Goal: Entertainment & Leisure: Consume media (video, audio)

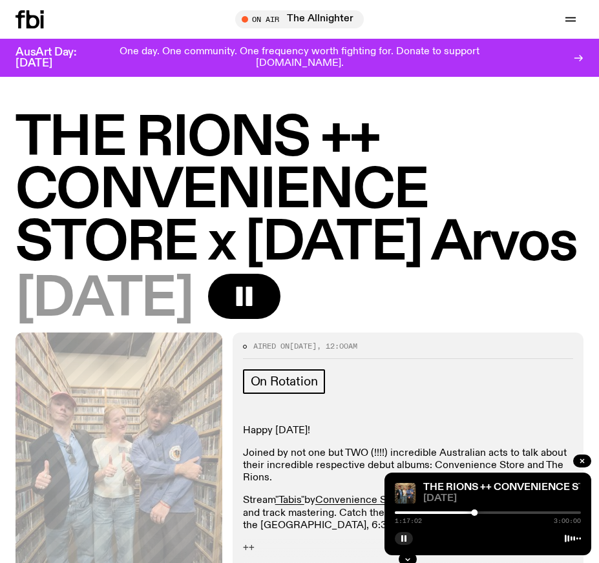
scroll to position [646, 0]
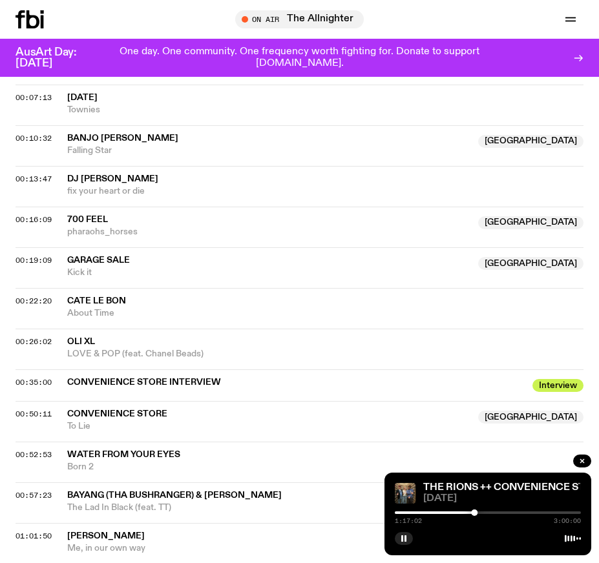
click at [405, 538] on rect "button" at bounding box center [405, 538] width 2 height 6
drag, startPoint x: 404, startPoint y: 537, endPoint x: 426, endPoint y: 433, distance: 106.9
click at [404, 537] on icon "button" at bounding box center [404, 538] width 6 height 6
click at [406, 540] on rect "button" at bounding box center [405, 538] width 2 height 6
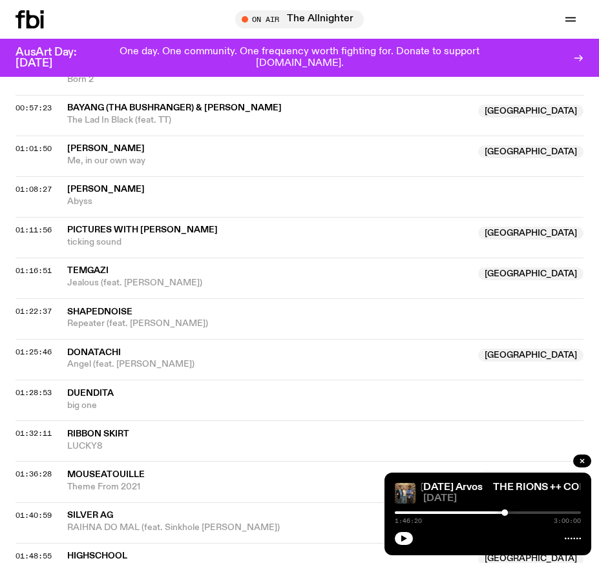
scroll to position [1227, 0]
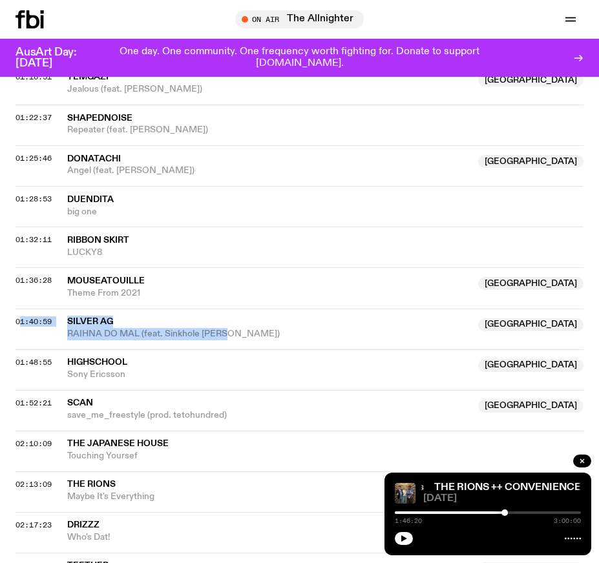
drag, startPoint x: 242, startPoint y: 386, endPoint x: 83, endPoint y: 422, distance: 163.7
click at [17, 349] on div "01:40:59 Silver AG NSW RAIHNA DO MAL (feat. Sinkhole Crim) NSW" at bounding box center [300, 329] width 568 height 41
copy div "01:40:59 Silver AG NSW RAIHNA DO MAL (feat. Sinkhole Crim)"
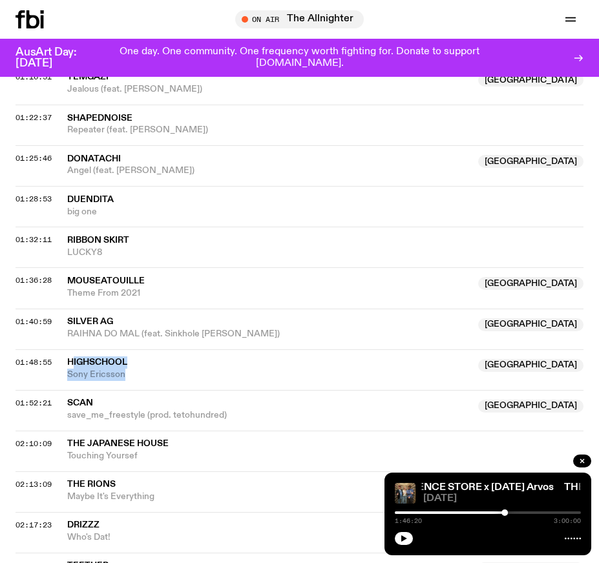
drag, startPoint x: 133, startPoint y: 426, endPoint x: 71, endPoint y: 410, distance: 63.9
click at [71, 381] on div "HighSchool Australia Sony Ericsson" at bounding box center [268, 369] width 403 height 25
click at [402, 538] on icon "button" at bounding box center [404, 538] width 6 height 6
click at [407, 541] on icon "button" at bounding box center [404, 539] width 8 height 8
drag, startPoint x: 405, startPoint y: 534, endPoint x: 413, endPoint y: 530, distance: 9.0
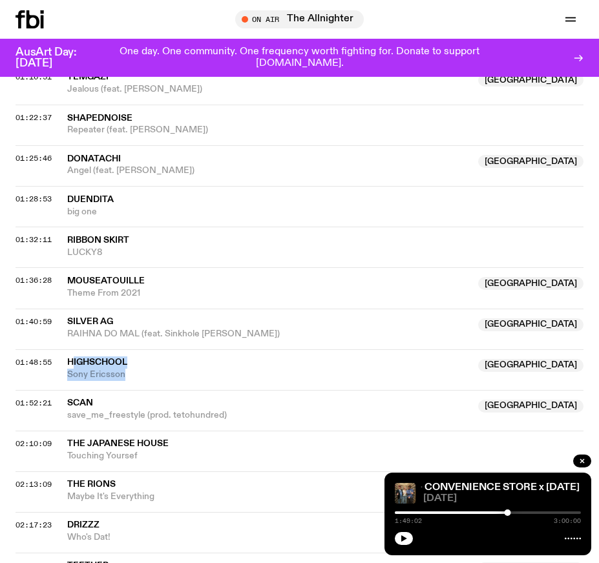
click at [405, 534] on button "button" at bounding box center [404, 538] width 18 height 13
click at [407, 540] on icon "button" at bounding box center [404, 539] width 8 height 8
click at [408, 540] on button "button" at bounding box center [404, 538] width 18 height 13
click at [406, 535] on icon "button" at bounding box center [404, 539] width 8 height 8
click at [401, 543] on button "button" at bounding box center [404, 538] width 18 height 13
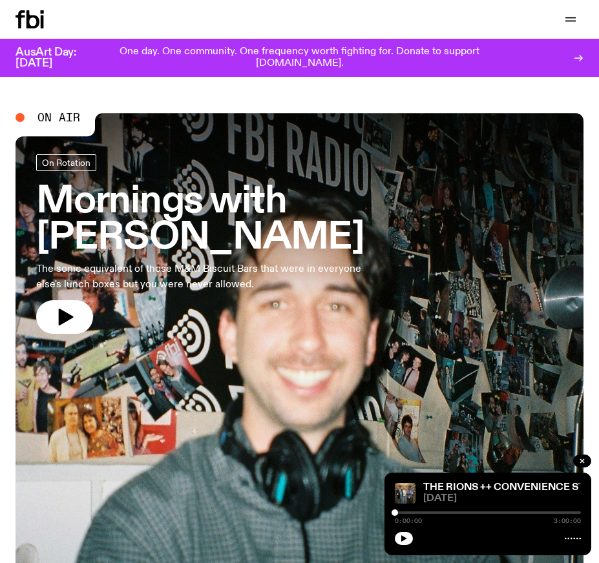
click at [568, 13] on icon "button" at bounding box center [571, 20] width 16 height 16
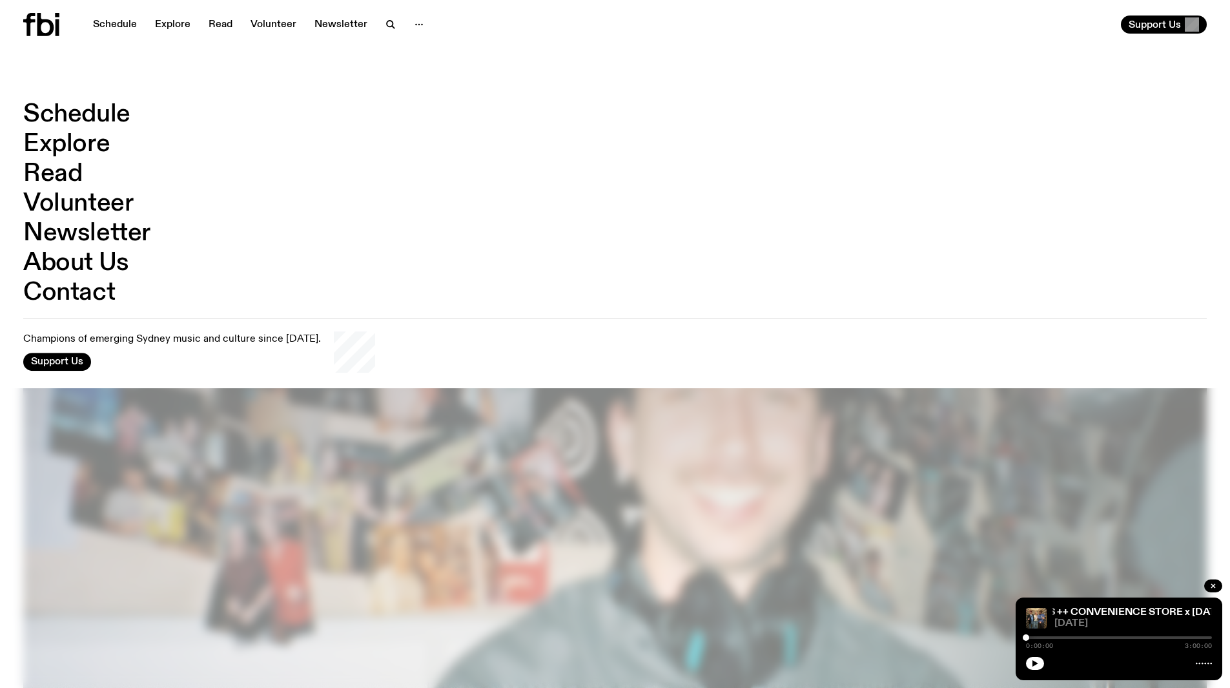
click at [63, 137] on link "Explore" at bounding box center [66, 144] width 87 height 25
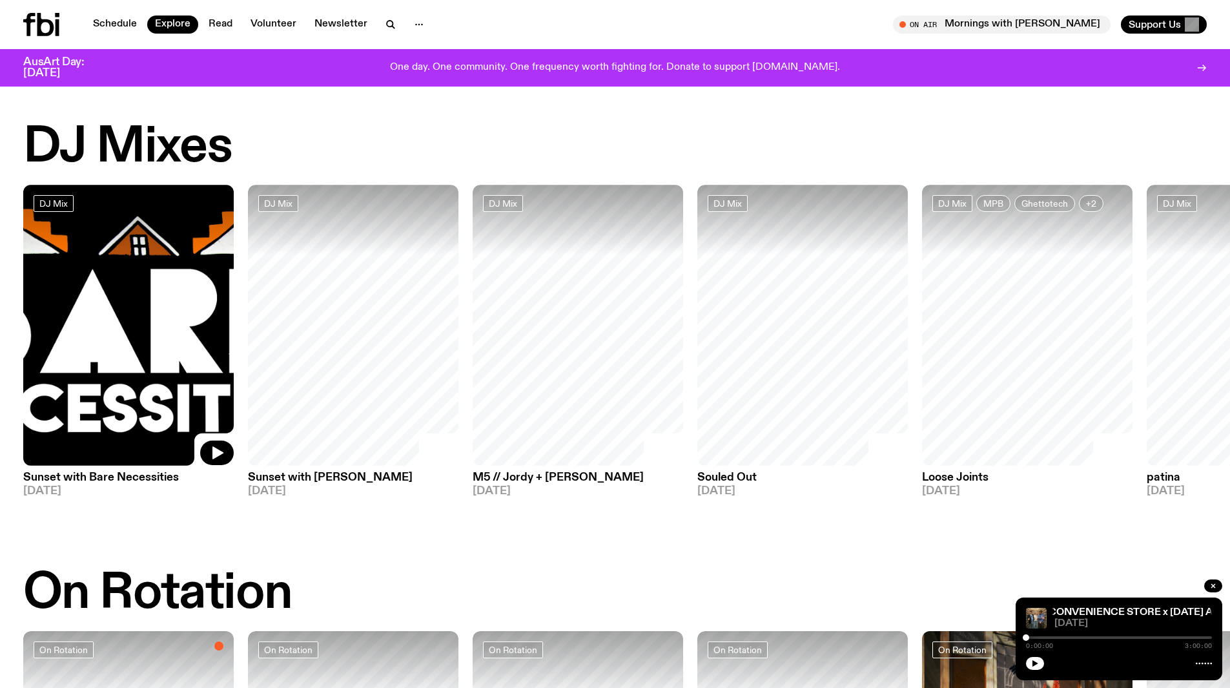
click at [390, 25] on icon "button" at bounding box center [391, 25] width 16 height 16
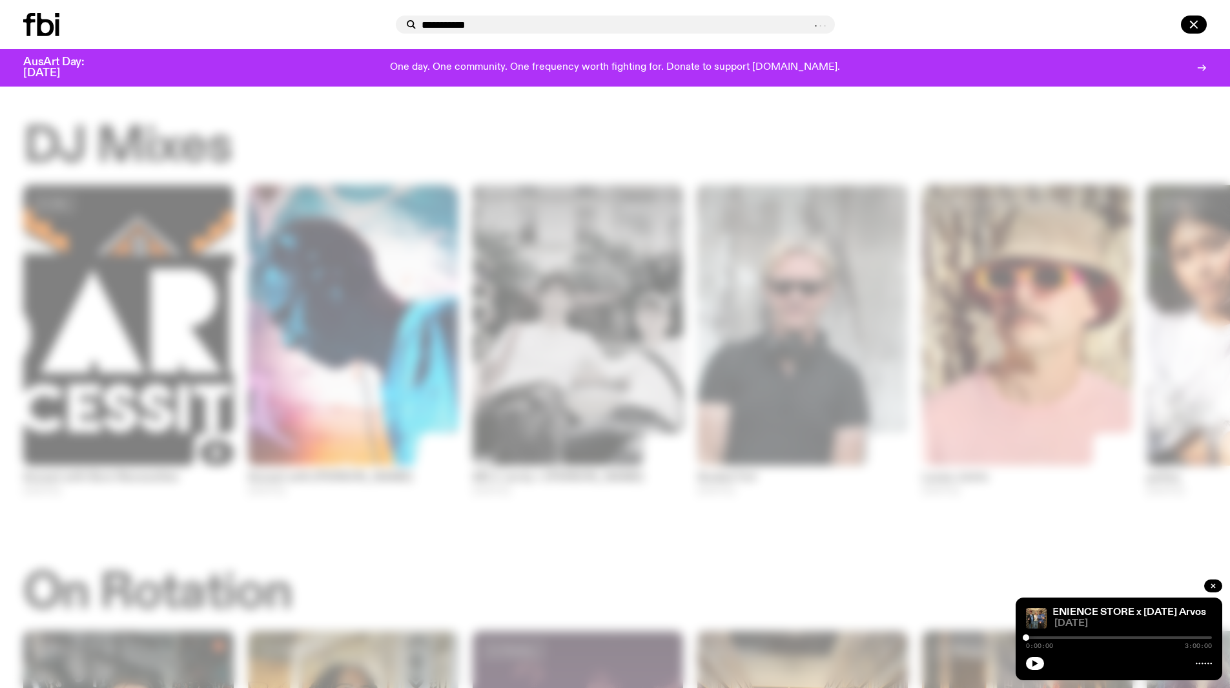
type input "**********"
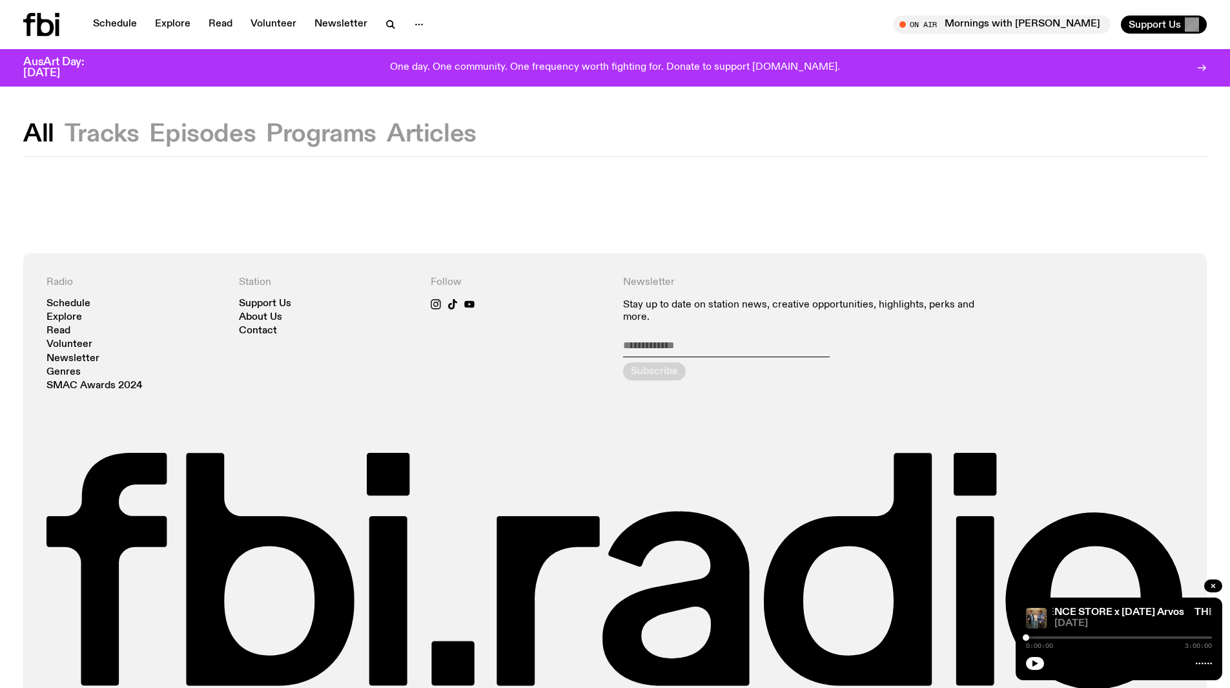
click at [108, 131] on button "Tracks" at bounding box center [102, 134] width 75 height 23
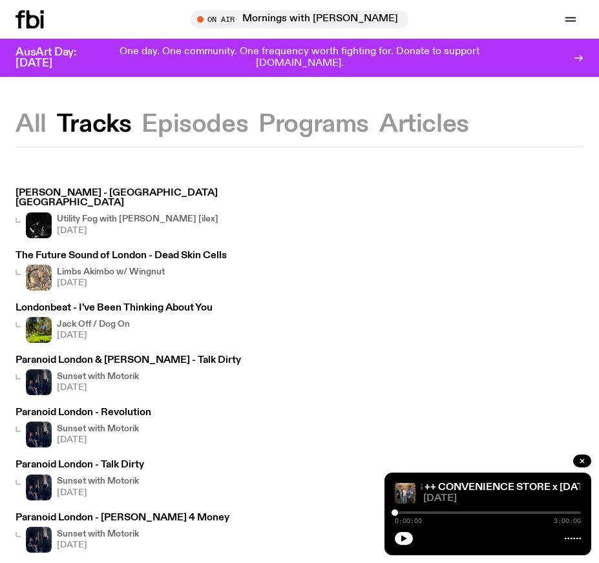
click at [36, 212] on img at bounding box center [39, 225] width 26 height 26
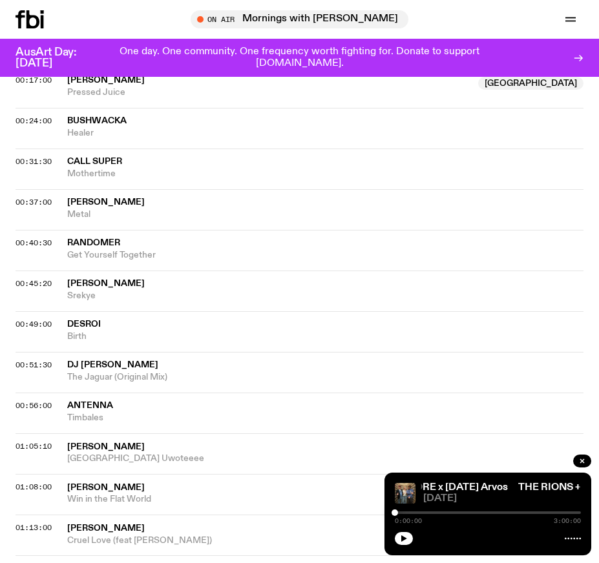
scroll to position [904, 0]
